Goal: Task Accomplishment & Management: Use online tool/utility

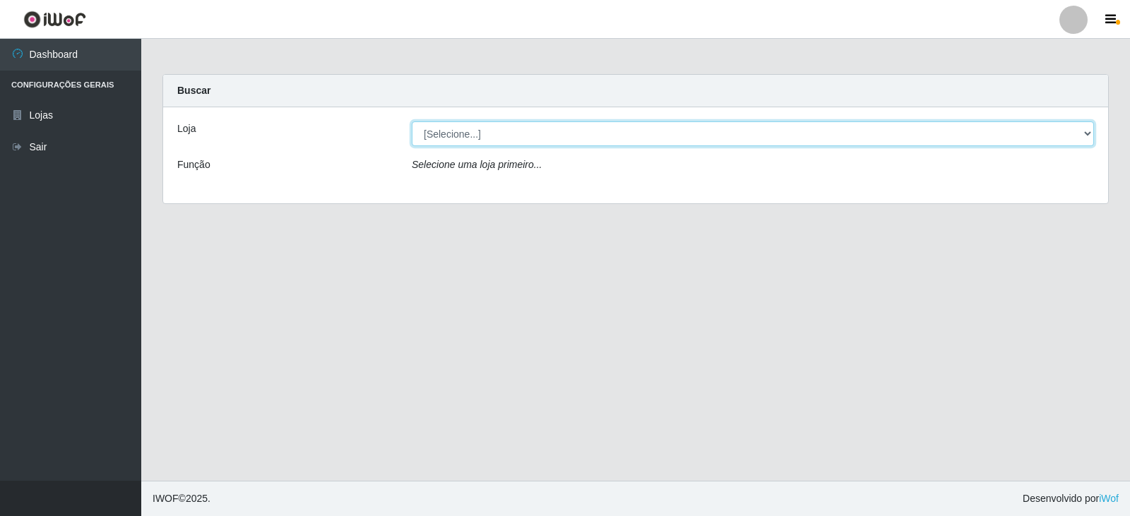
click at [575, 136] on select "[Selecione...] Queiroz Atacadão - Catolé do Rocha" at bounding box center [753, 133] width 682 height 25
select select "500"
click at [412, 121] on select "[Selecione...] Queiroz Atacadão - Catolé do Rocha" at bounding box center [753, 133] width 682 height 25
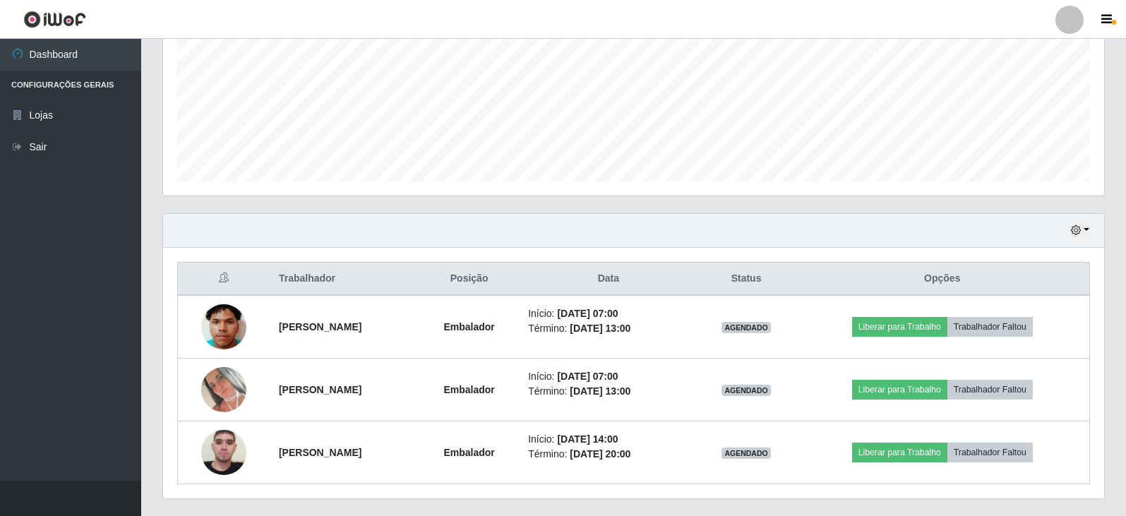
scroll to position [359, 0]
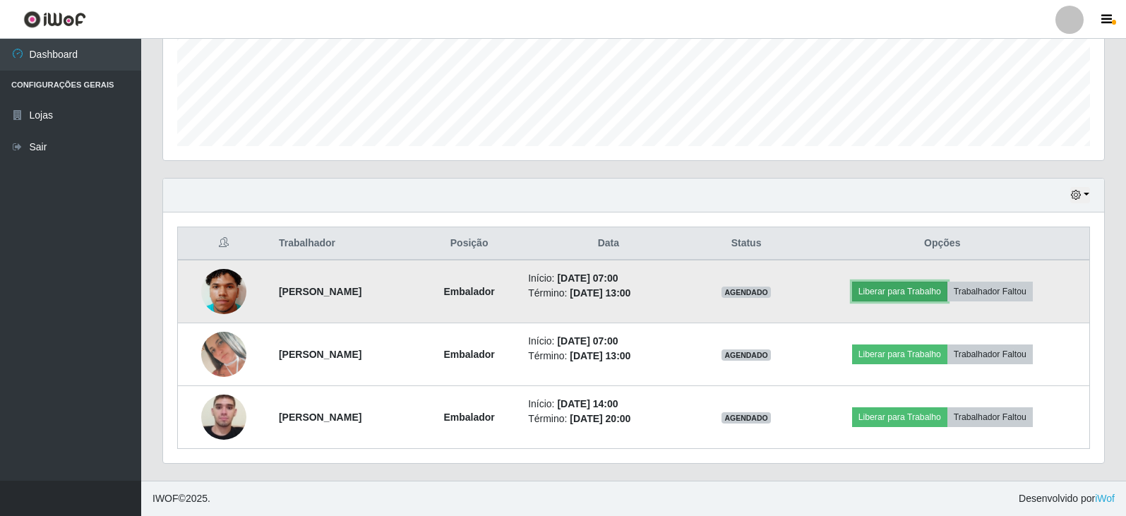
click at [897, 295] on button "Liberar para Trabalho" at bounding box center [899, 292] width 95 height 20
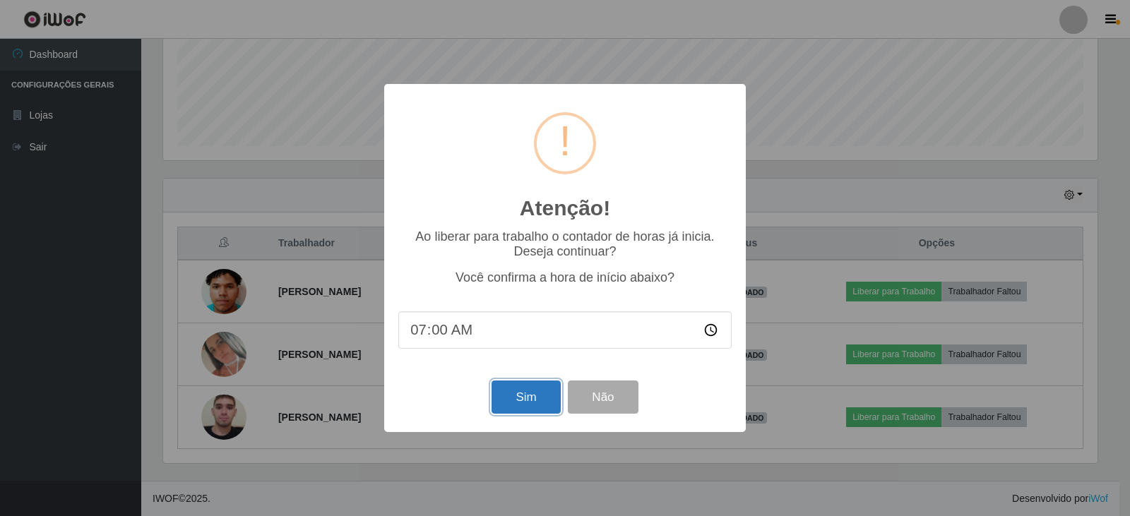
click at [539, 405] on button "Sim" at bounding box center [525, 397] width 68 height 33
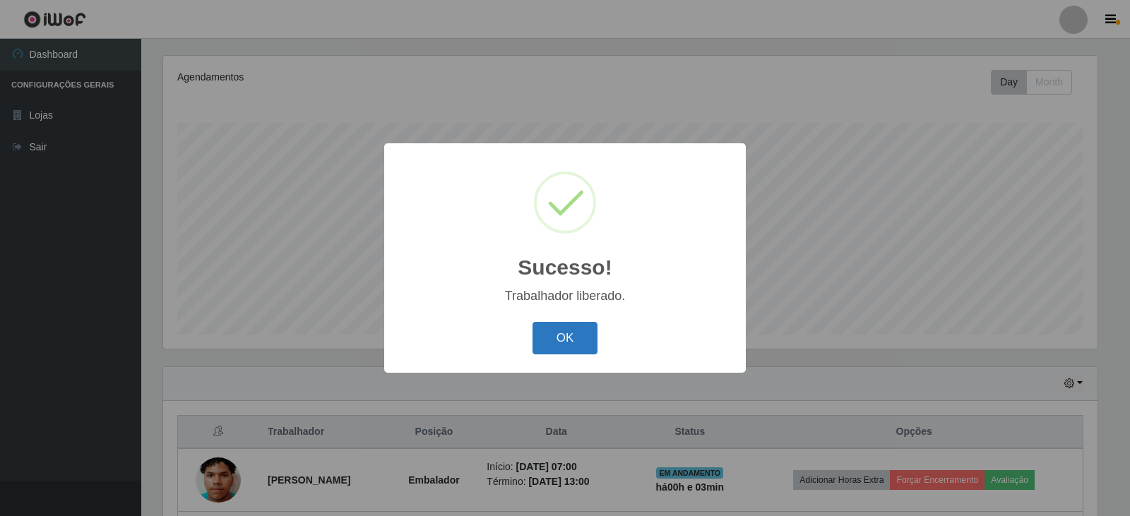
click at [568, 346] on button "OK" at bounding box center [565, 338] width 66 height 33
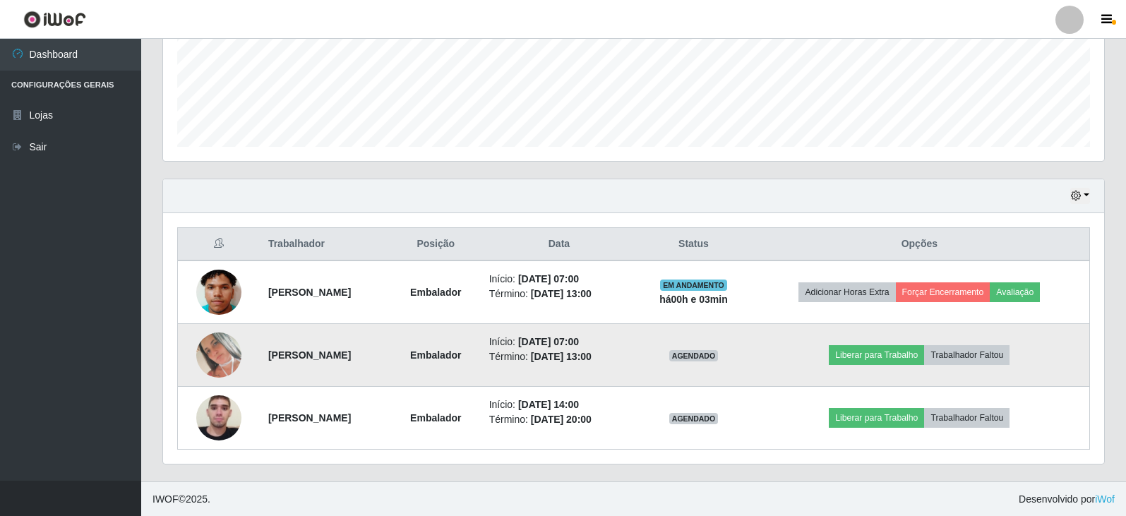
scroll to position [359, 0]
click at [880, 345] on button "Liberar para Trabalho" at bounding box center [876, 355] width 95 height 20
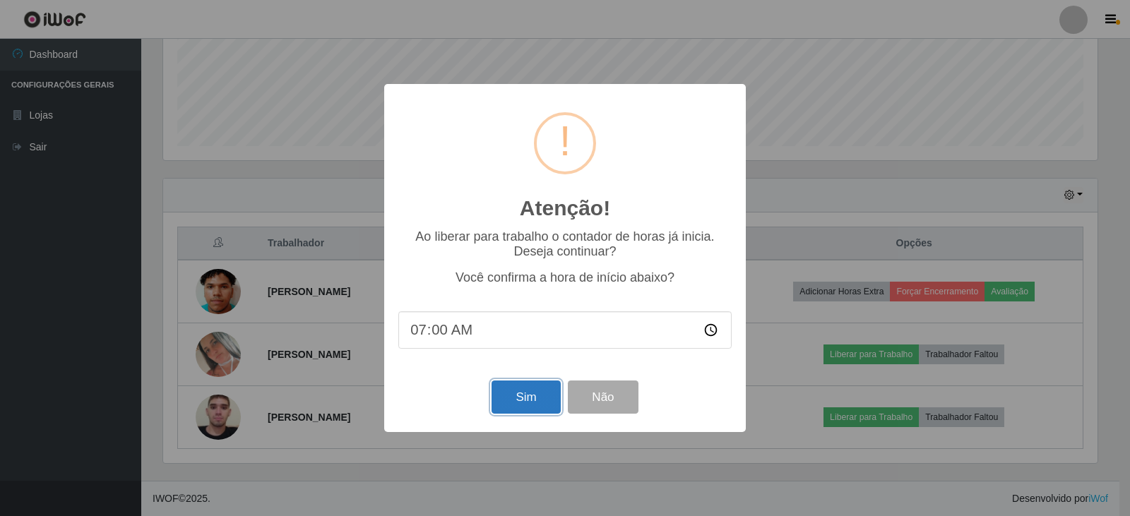
click at [520, 400] on button "Sim" at bounding box center [525, 397] width 68 height 33
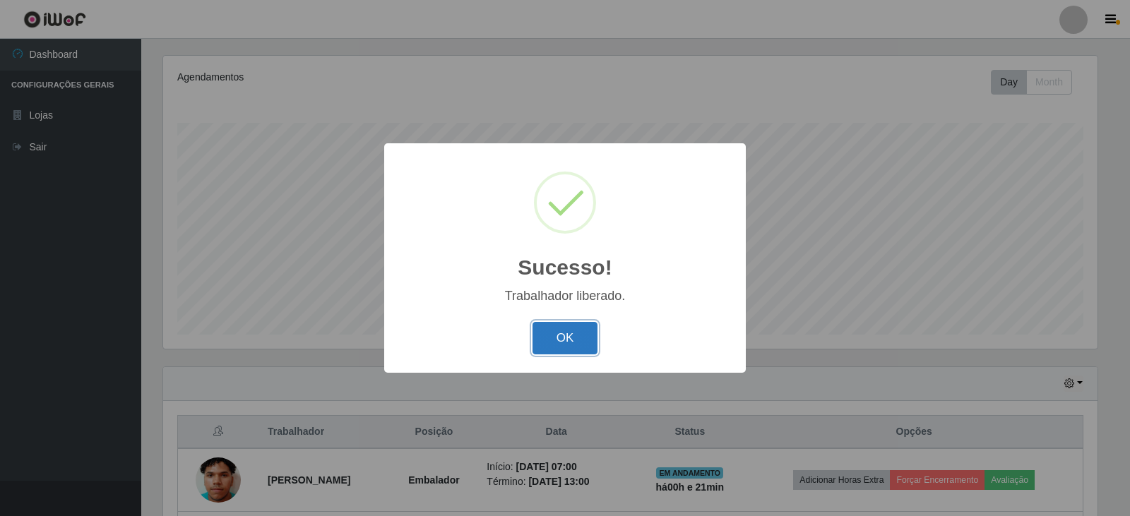
click at [575, 349] on button "OK" at bounding box center [565, 338] width 66 height 33
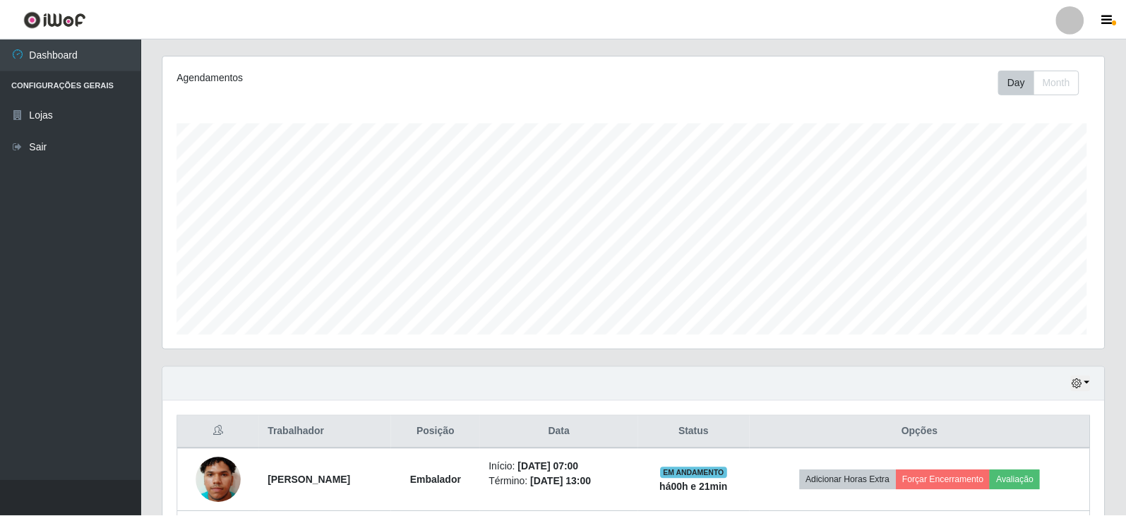
scroll to position [293, 941]
